Goal: Task Accomplishment & Management: Complete application form

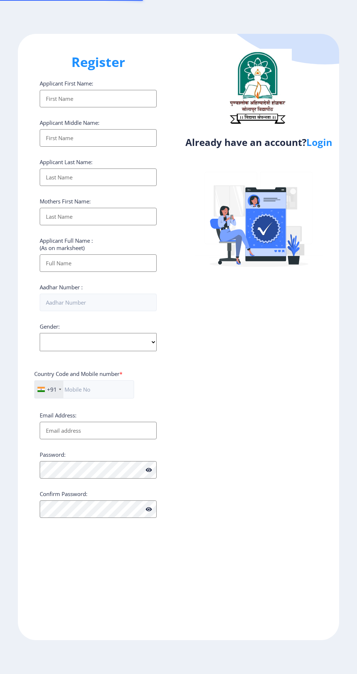
select select
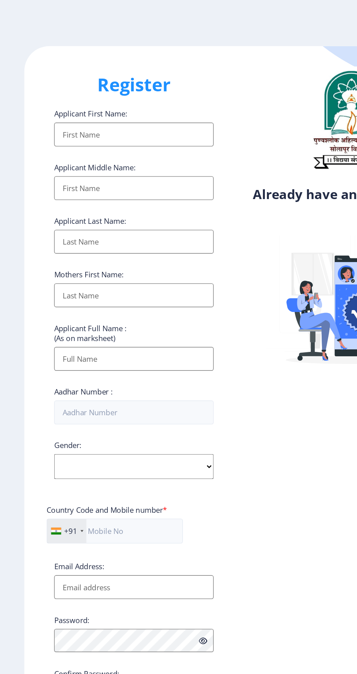
click at [62, 103] on input "Applicant First Name:" at bounding box center [98, 98] width 117 height 17
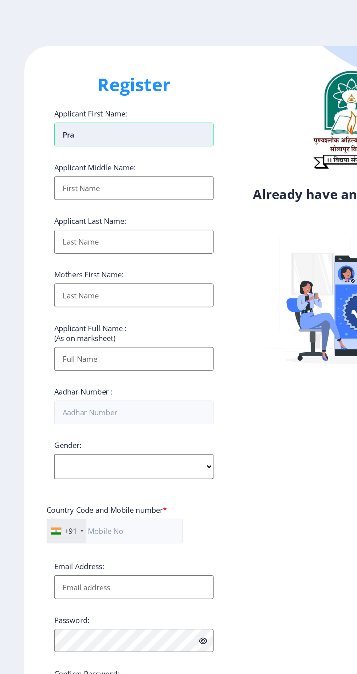
type input "[PERSON_NAME]"
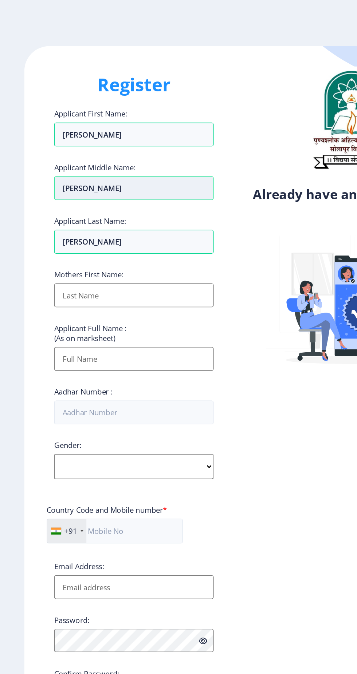
click at [68, 143] on input "[PERSON_NAME]" at bounding box center [98, 137] width 117 height 17
type input "P"
type input "[PERSON_NAME]"
click at [57, 225] on input "Applicant First Name:" at bounding box center [98, 216] width 117 height 17
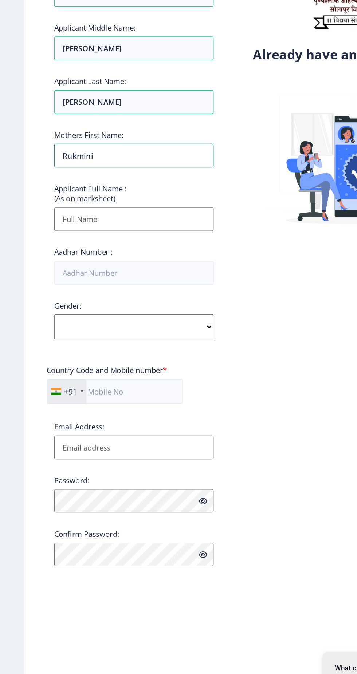
type input "Rukmini"
click at [54, 267] on input "Applicant First Name:" at bounding box center [98, 262] width 117 height 17
type input "[PERSON_NAME] [PERSON_NAME]"
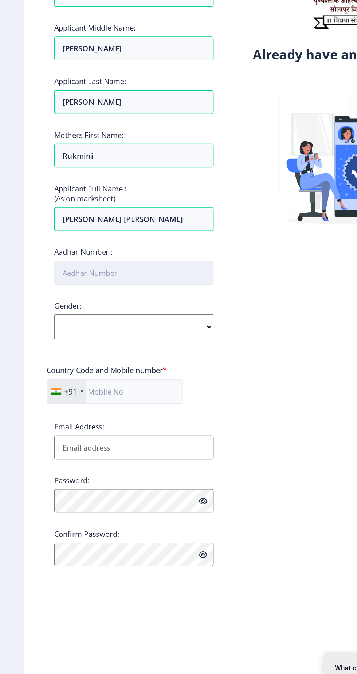
click at [55, 306] on input "Aadhar Number :" at bounding box center [98, 302] width 117 height 17
type input "768249228070"
click at [50, 344] on select "Select Gender [DEMOGRAPHIC_DATA] [DEMOGRAPHIC_DATA] Other" at bounding box center [98, 342] width 117 height 18
select select "[DEMOGRAPHIC_DATA]"
click at [40, 334] on select "Select Gender [DEMOGRAPHIC_DATA] [DEMOGRAPHIC_DATA] Other" at bounding box center [98, 342] width 117 height 18
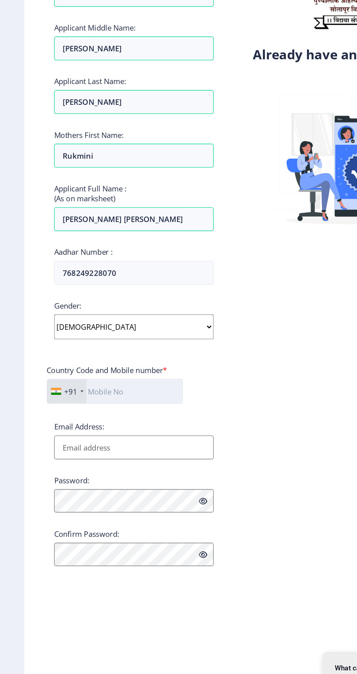
click at [76, 389] on input "text" at bounding box center [84, 389] width 100 height 18
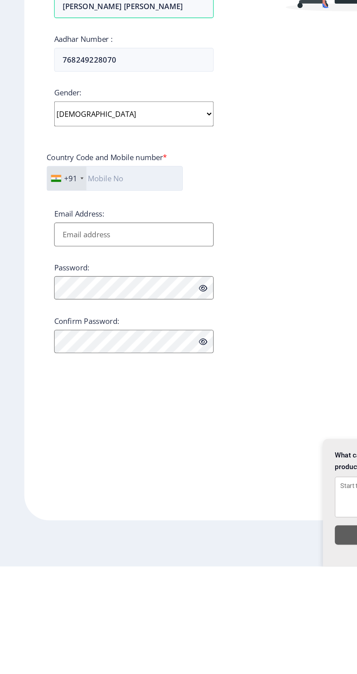
type input "07387746943"
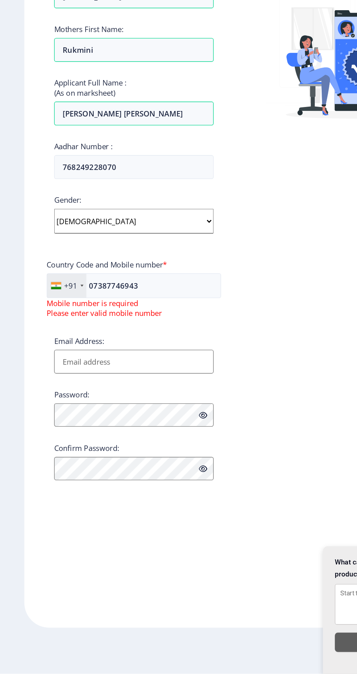
click at [55, 448] on input "Email Address:" at bounding box center [98, 444] width 117 height 17
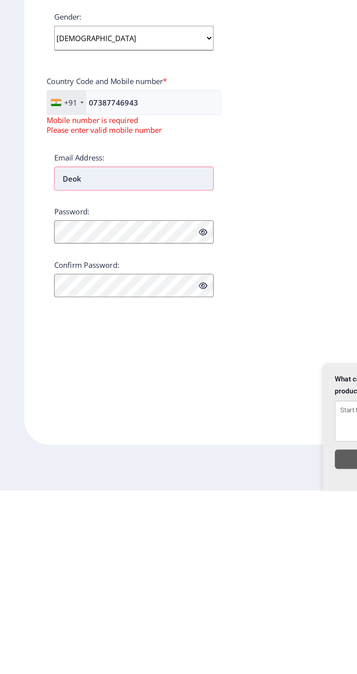
type input "Deoka"
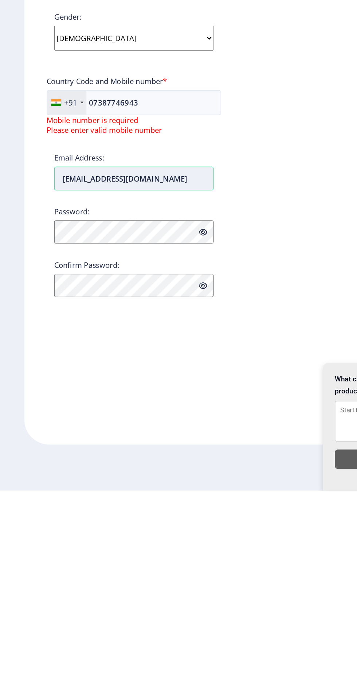
type input "[EMAIL_ADDRESS][DOMAIN_NAME]"
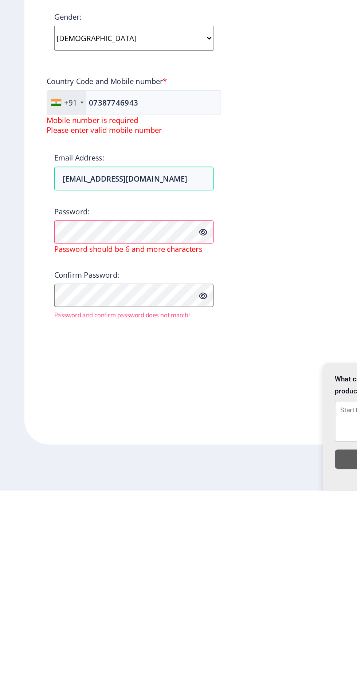
click at [150, 487] on icon at bounding box center [149, 484] width 6 height 5
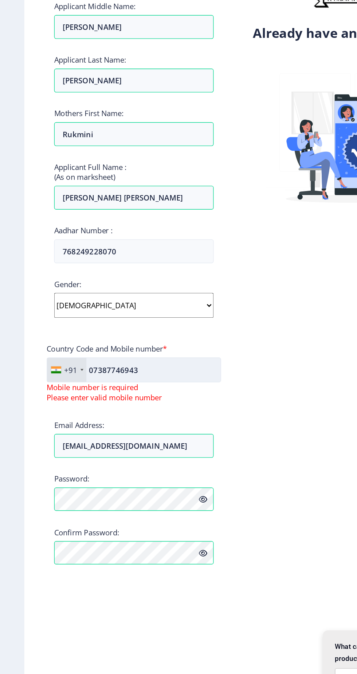
click at [125, 390] on input "07387746943" at bounding box center [98, 389] width 128 height 18
click at [67, 393] on input "07387746943" at bounding box center [98, 389] width 128 height 18
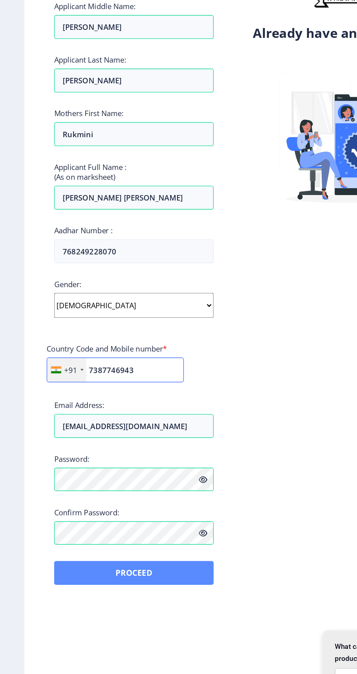
type input "7387746943"
click at [131, 538] on button "Proceed" at bounding box center [98, 537] width 117 height 17
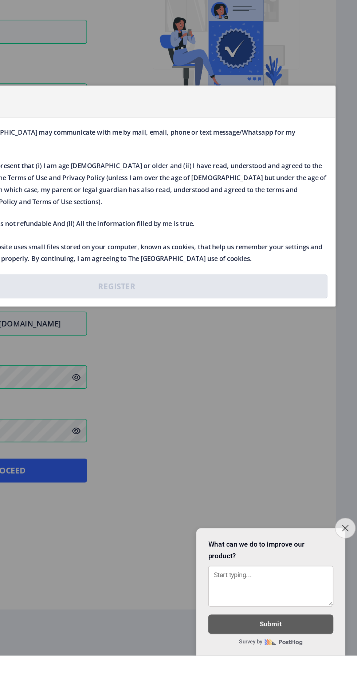
click at [345, 583] on icon "Close survey" at bounding box center [345, 580] width 5 height 5
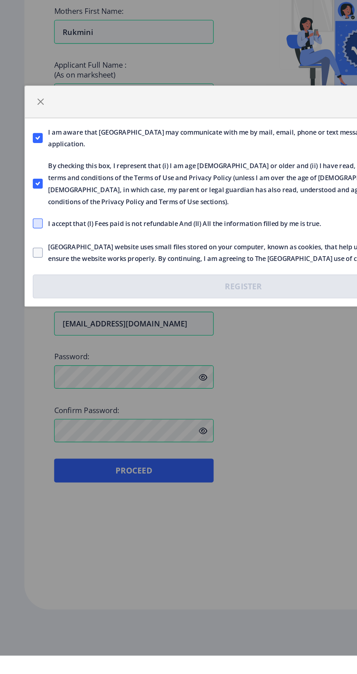
click at [28, 361] on span at bounding box center [27, 356] width 7 height 7
click at [24, 357] on input "I accept that (I) Fees paid is not refundable And (II) All the information fill…" at bounding box center [24, 357] width 0 height 0
checkbox input "true"
click at [27, 382] on span at bounding box center [27, 378] width 7 height 7
click at [24, 379] on input "[GEOGRAPHIC_DATA] website uses small files stored on your computer, known as co…" at bounding box center [24, 378] width 0 height 0
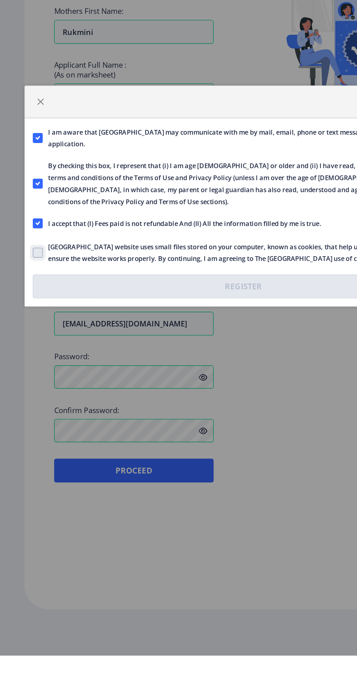
checkbox input "true"
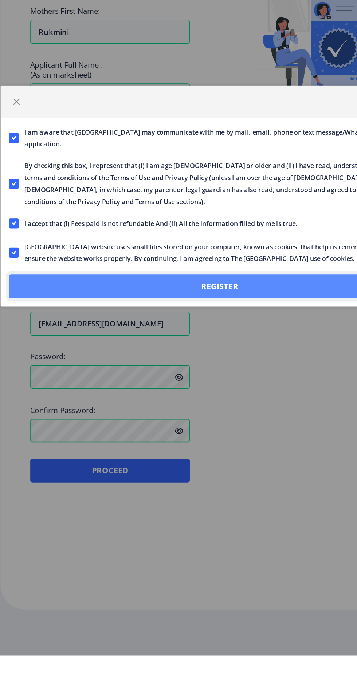
click at [91, 412] on button "Register" at bounding box center [178, 402] width 309 height 17
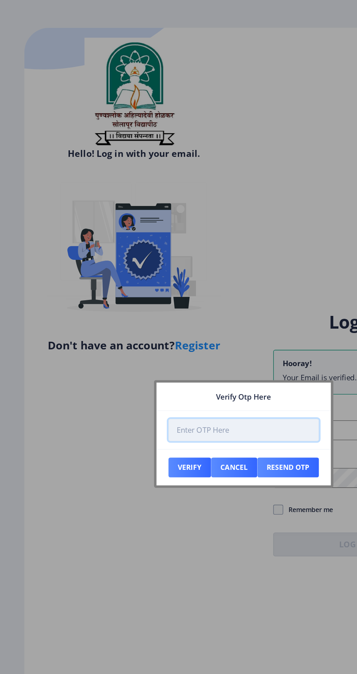
click at [162, 330] on input "number" at bounding box center [178, 329] width 110 height 16
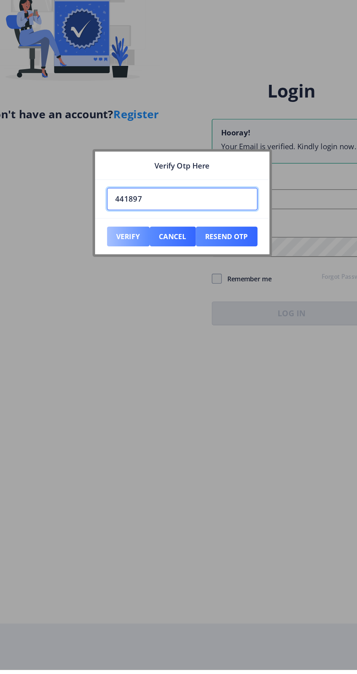
type input "441897"
click at [136, 358] on button "Verify" at bounding box center [138, 356] width 31 height 15
